Goal: Information Seeking & Learning: Find specific fact

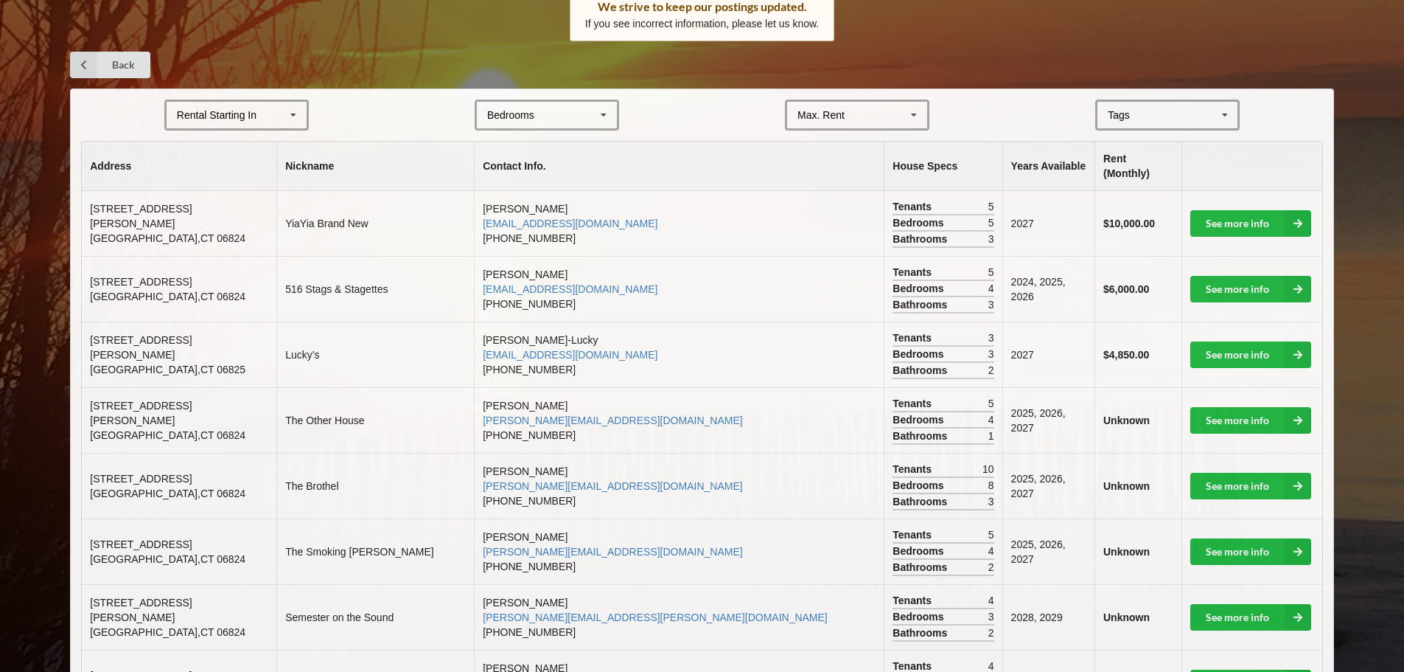
scroll to position [295, 0]
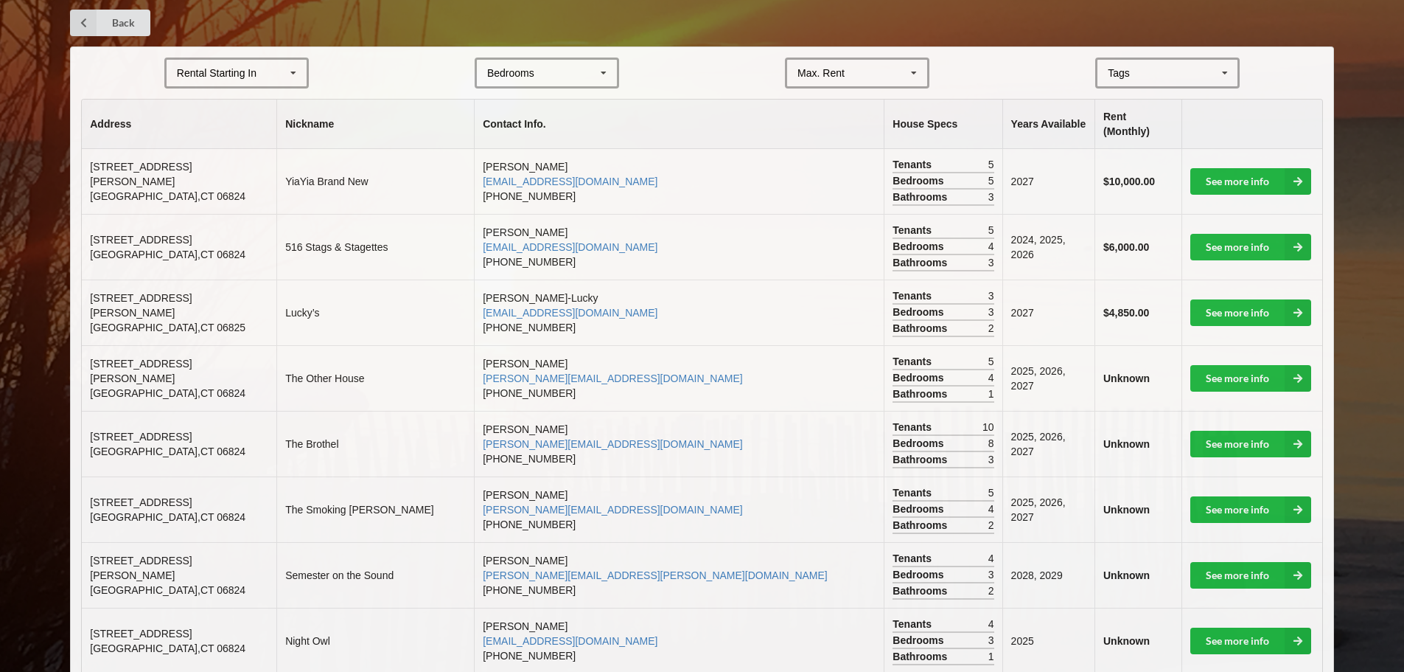
click at [1111, 175] on b "$10,000.00" at bounding box center [1130, 181] width 52 height 12
click at [1113, 175] on b "$10,000.00" at bounding box center [1130, 181] width 52 height 12
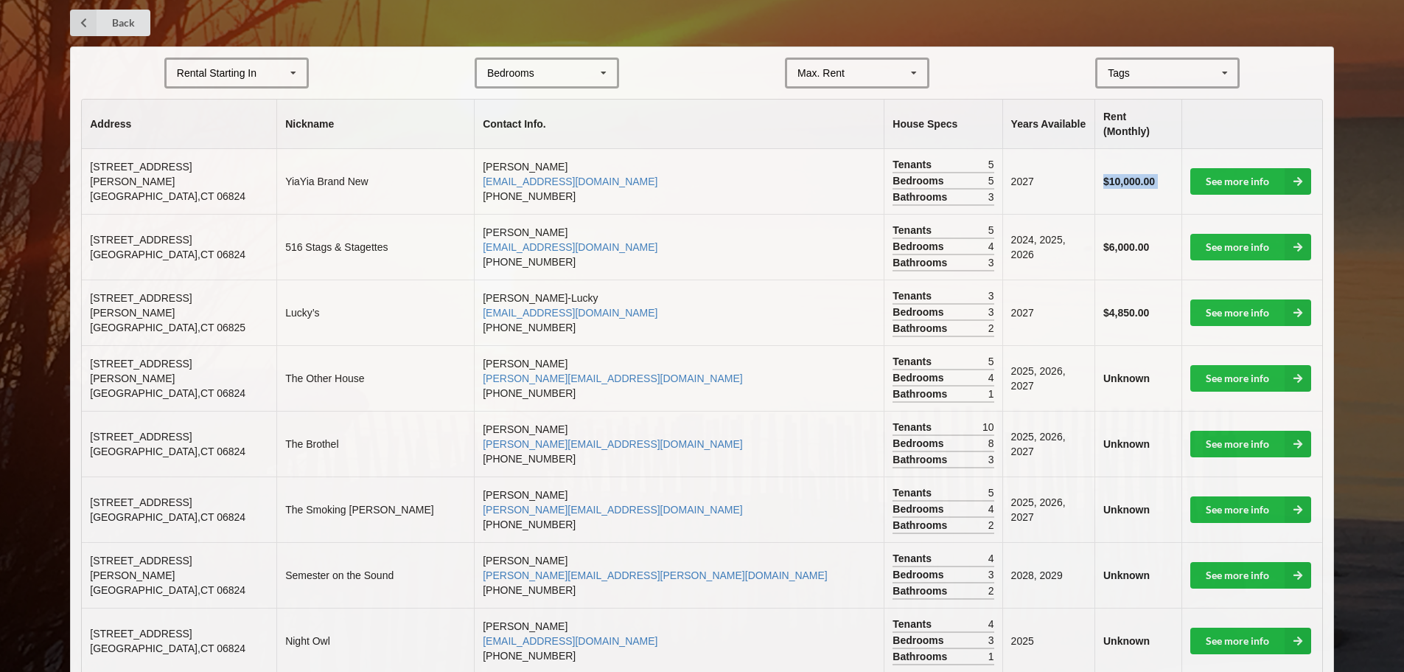
click at [1116, 190] on td "$10,000.00" at bounding box center [1138, 181] width 87 height 65
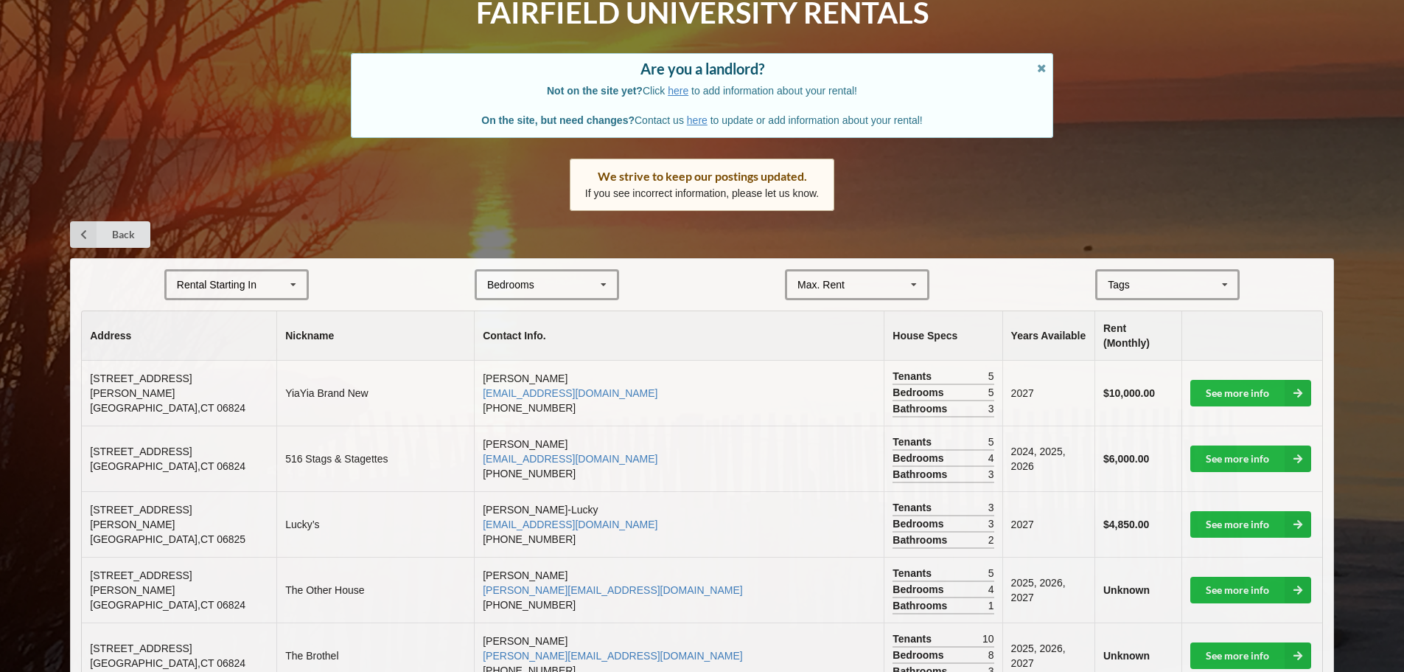
scroll to position [74, 0]
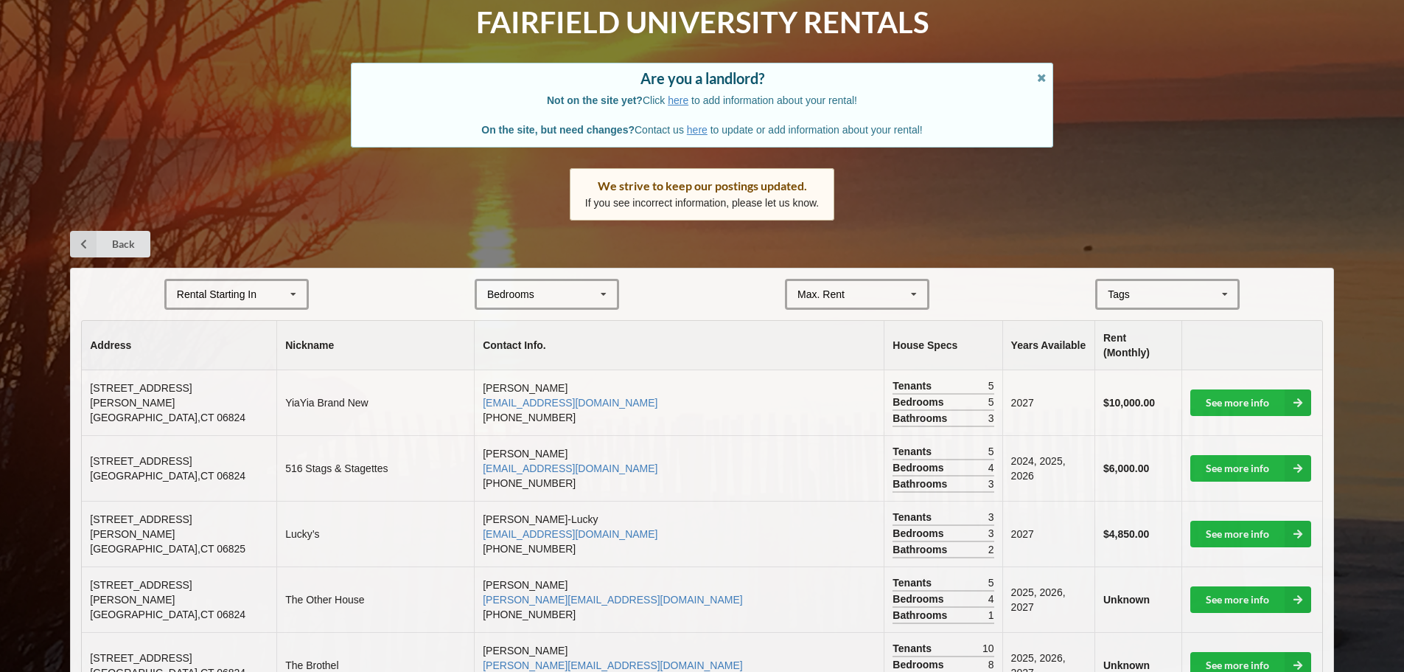
click at [121, 411] on span "[GEOGRAPHIC_DATA]" at bounding box center [168, 417] width 156 height 12
click at [86, 372] on td "[STREET_ADDRESS][PERSON_NAME]" at bounding box center [179, 402] width 195 height 65
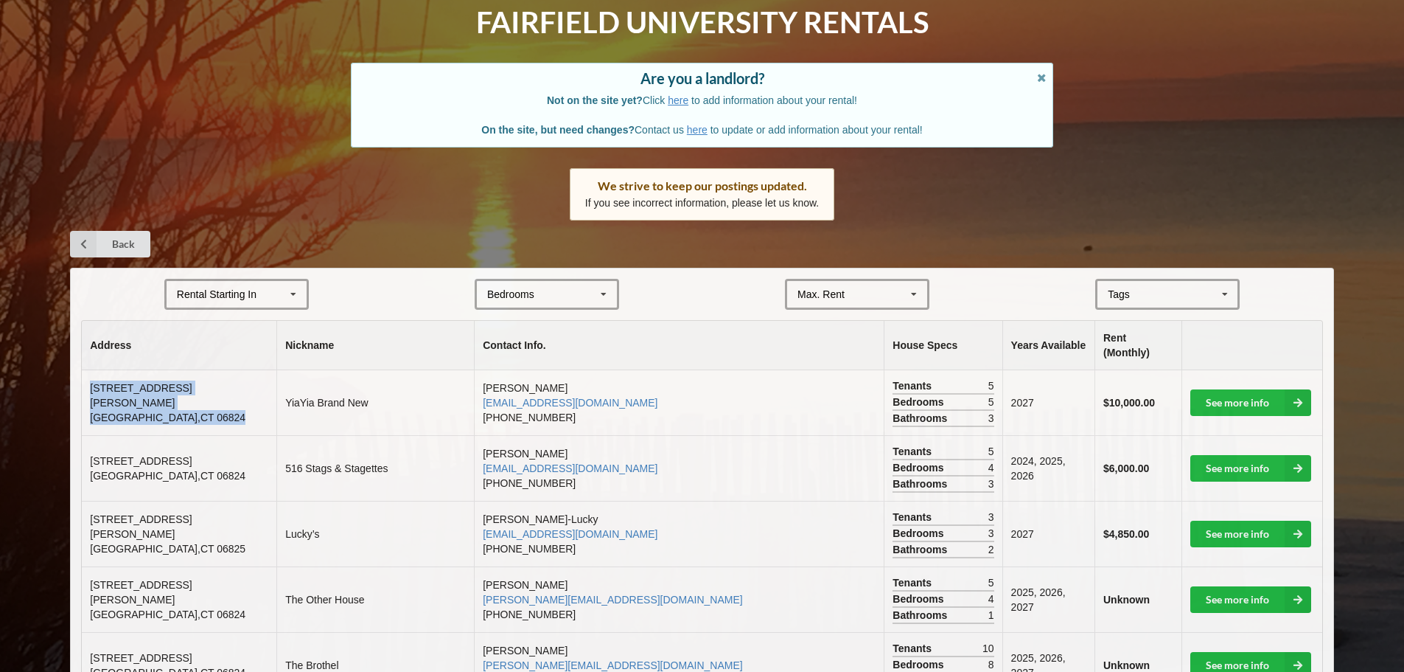
drag, startPoint x: 88, startPoint y: 376, endPoint x: 198, endPoint y: 395, distance: 111.5
click at [198, 395] on td "[STREET_ADDRESS][PERSON_NAME]" at bounding box center [179, 402] width 195 height 65
copy td "[STREET_ADDRESS][PERSON_NAME]"
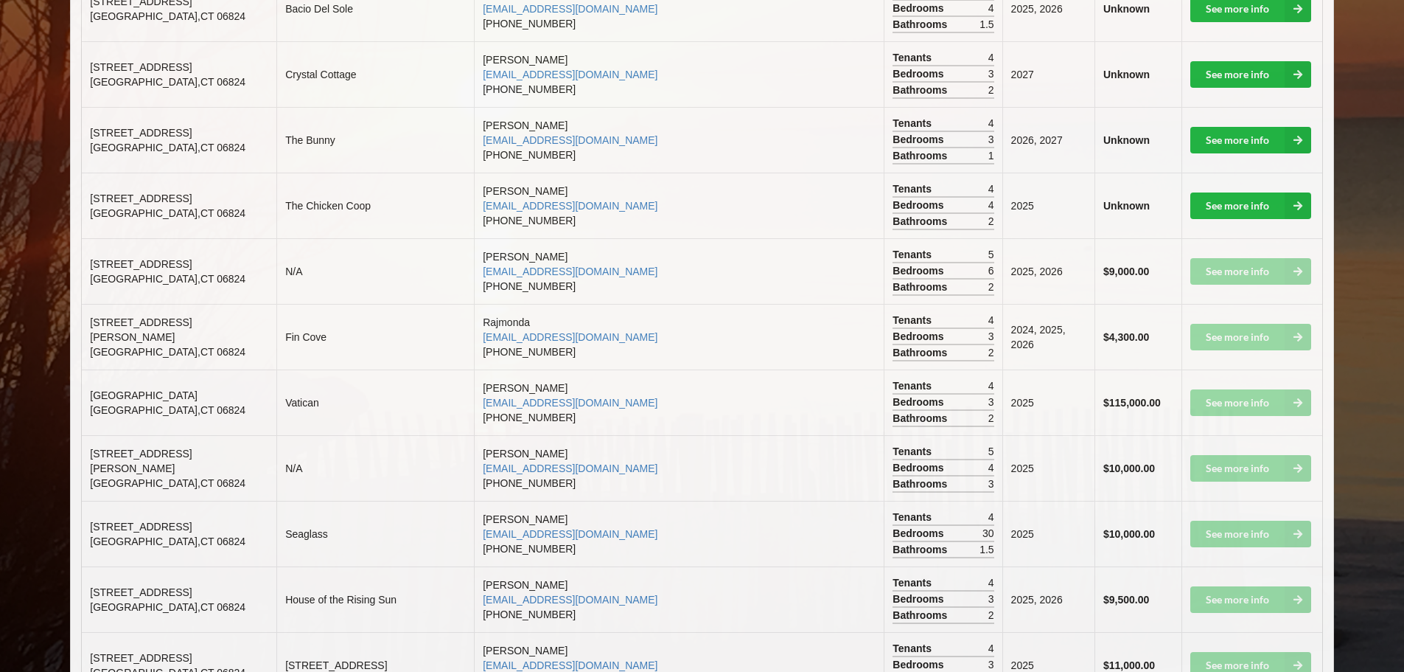
scroll to position [1253, 0]
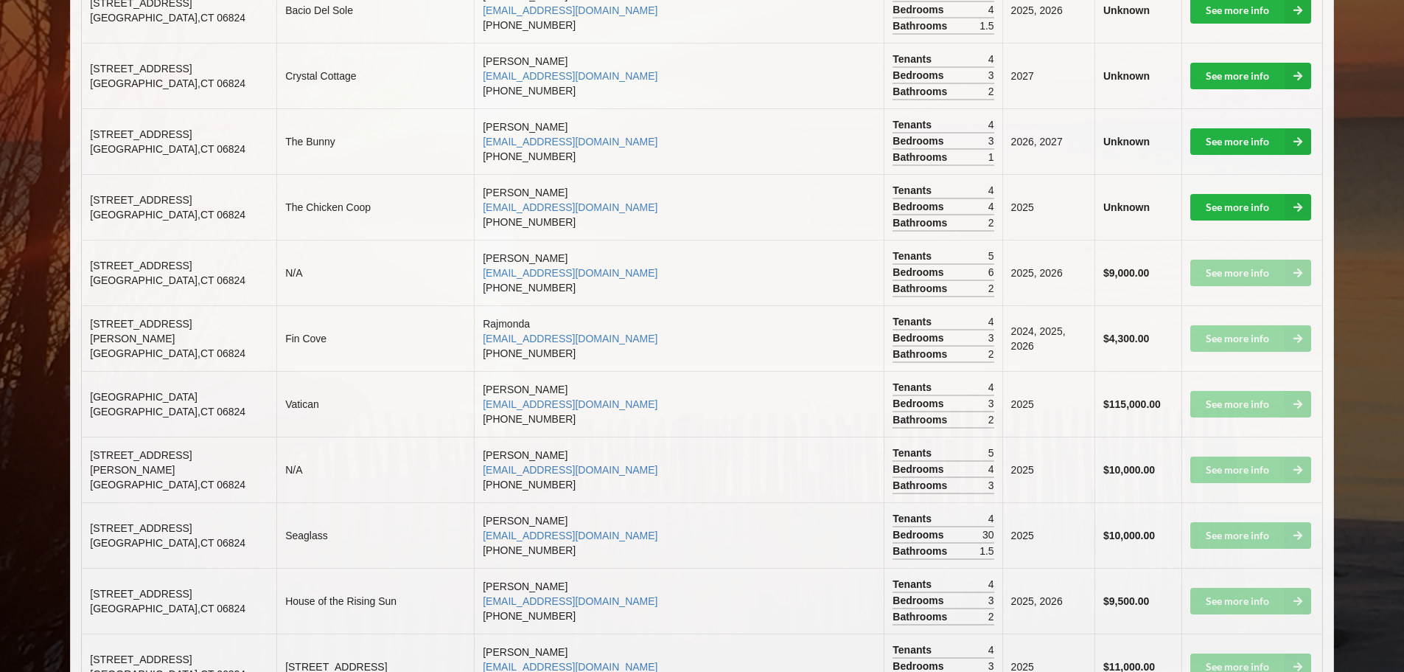
click at [1115, 378] on td "$115,000.00" at bounding box center [1138, 404] width 87 height 66
click at [1123, 398] on td "$115,000.00" at bounding box center [1138, 404] width 87 height 66
click at [1121, 399] on td "$115,000.00" at bounding box center [1138, 404] width 87 height 66
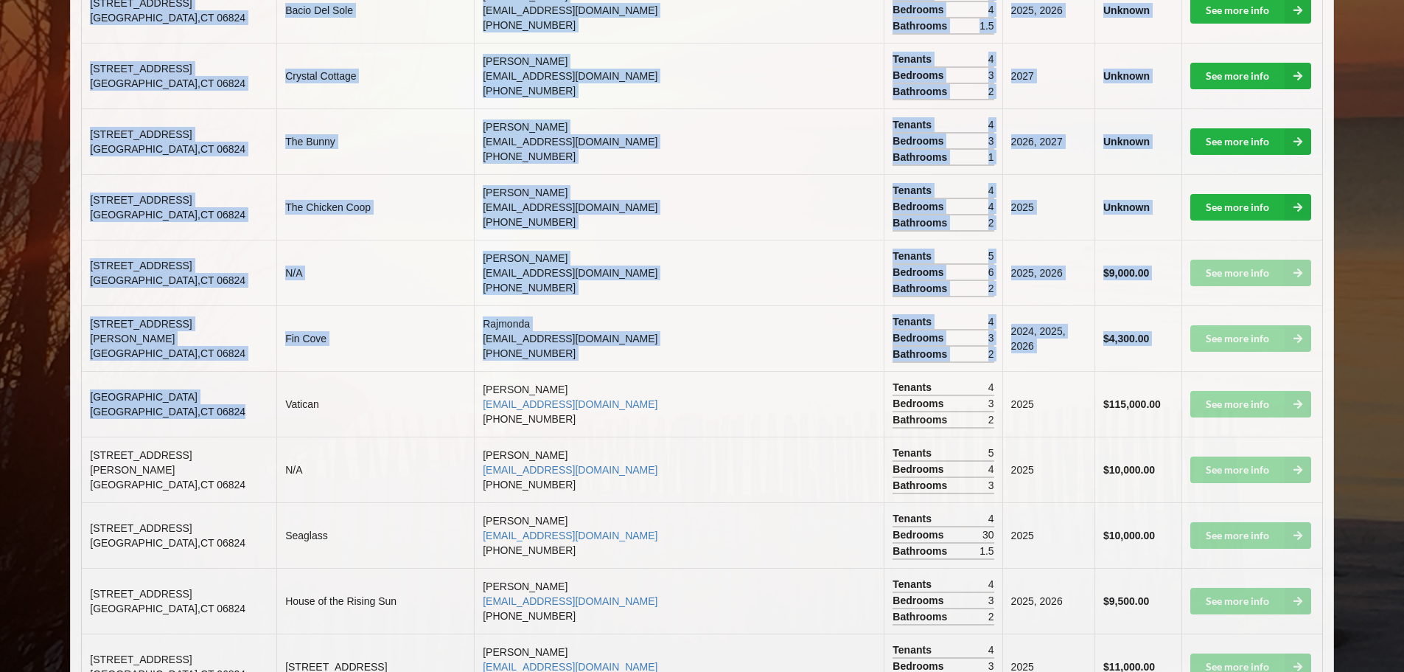
drag, startPoint x: 77, startPoint y: 375, endPoint x: 192, endPoint y: 402, distance: 118.2
click at [192, 402] on td "[STREET_ADDRESS]" at bounding box center [179, 404] width 195 height 66
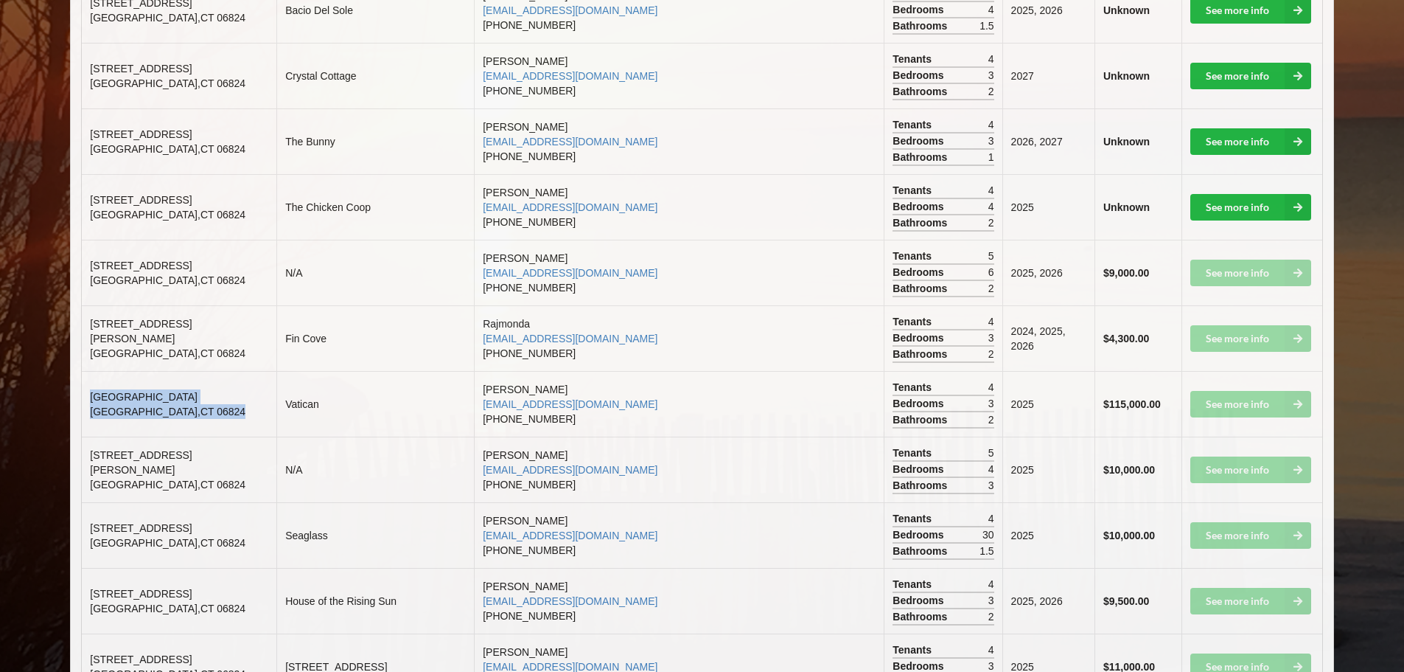
drag, startPoint x: 184, startPoint y: 399, endPoint x: 91, endPoint y: 383, distance: 93.6
click at [91, 383] on td "[STREET_ADDRESS]" at bounding box center [179, 404] width 195 height 66
copy td "[STREET_ADDRESS]"
